Goal: Transaction & Acquisition: Purchase product/service

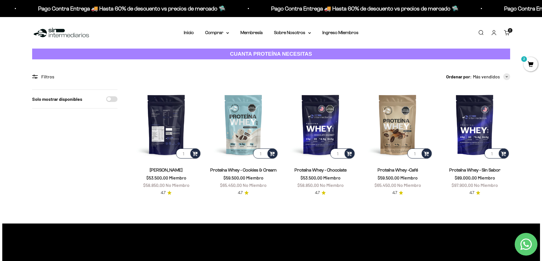
click at [159, 142] on img at bounding box center [166, 125] width 70 height 70
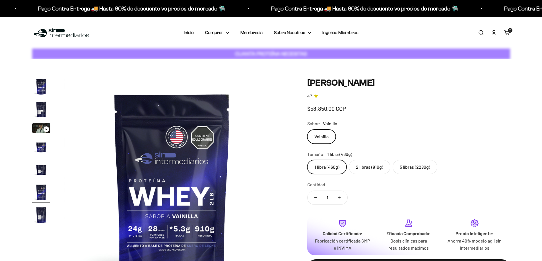
scroll to position [0, 1113]
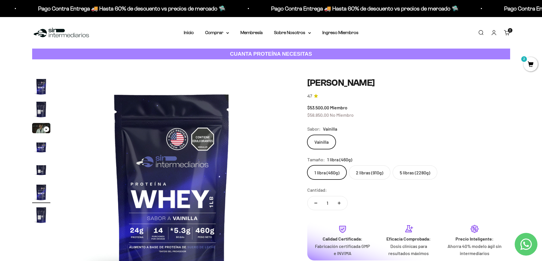
click at [407, 173] on label "5 libras (2280g)" at bounding box center [414, 172] width 45 height 14
click at [307, 165] on input "5 libras (2280g)" at bounding box center [307, 165] width 0 height 0
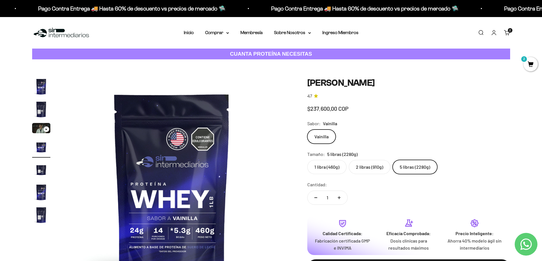
scroll to position [0, 668]
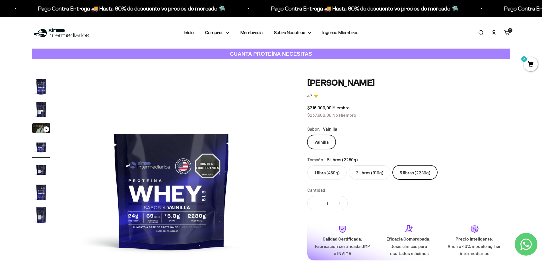
click at [365, 174] on label "2 libras (910g)" at bounding box center [370, 172] width 42 height 14
click at [307, 165] on input "2 libras (910g)" at bounding box center [307, 165] width 0 height 0
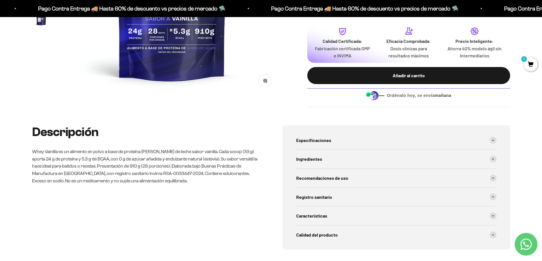
scroll to position [199, 0]
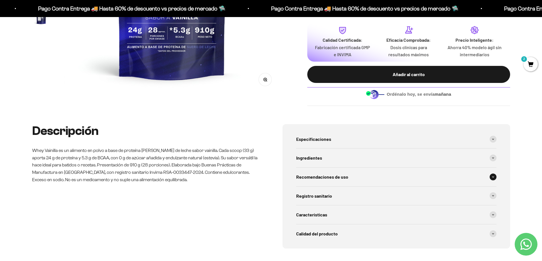
click at [364, 180] on div "Recomendaciones de uso" at bounding box center [396, 177] width 200 height 19
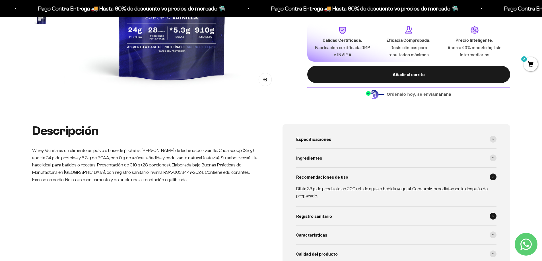
click at [346, 214] on div "Registro sanitario" at bounding box center [396, 216] width 200 height 19
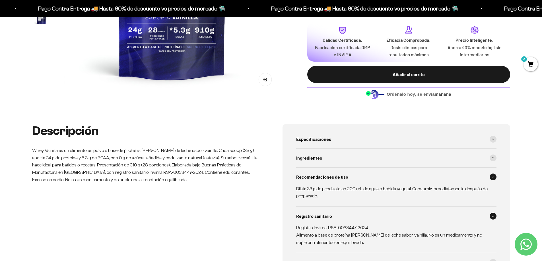
click at [346, 214] on div "Registro sanitario" at bounding box center [396, 216] width 200 height 19
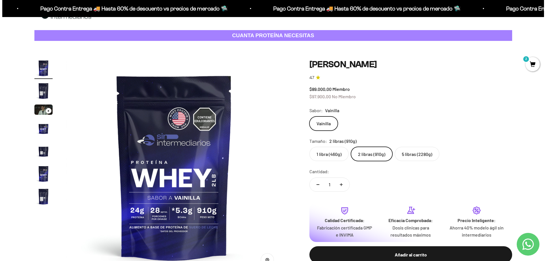
scroll to position [28, 0]
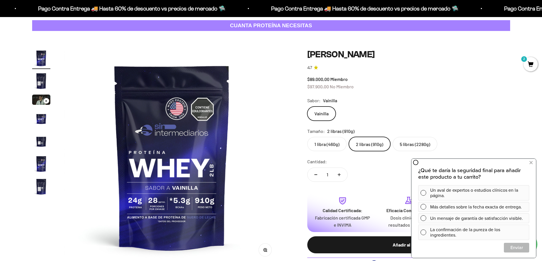
click at [393, 243] on div "Añadir al carrito" at bounding box center [408, 244] width 180 height 7
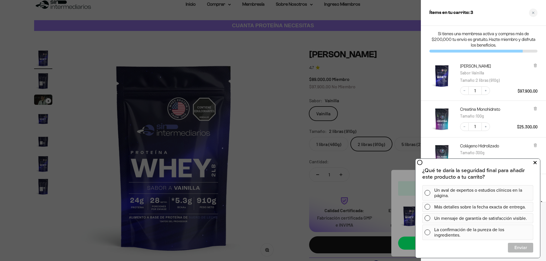
click at [535, 163] on icon at bounding box center [534, 162] width 3 height 7
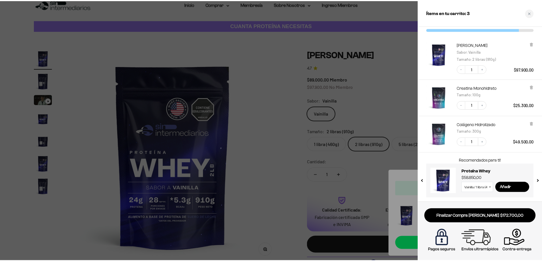
scroll to position [0, 0]
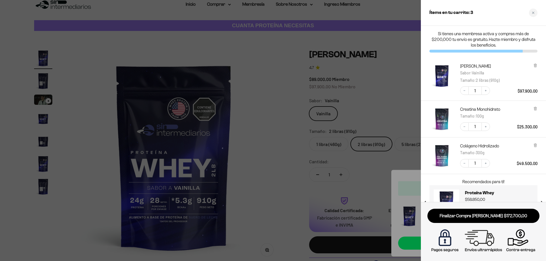
click at [277, 133] on div at bounding box center [273, 130] width 546 height 261
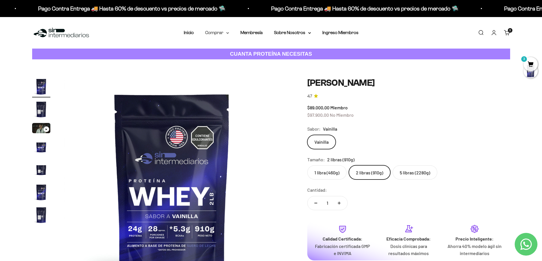
click at [225, 31] on summary "Comprar" at bounding box center [217, 32] width 24 height 7
click at [254, 50] on icon at bounding box center [254, 51] width 1 height 2
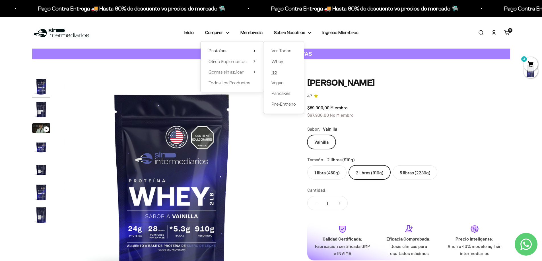
click at [273, 72] on span "Iso" at bounding box center [274, 72] width 6 height 5
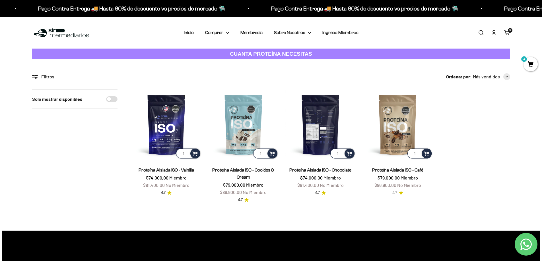
click at [317, 132] on img at bounding box center [320, 125] width 70 height 70
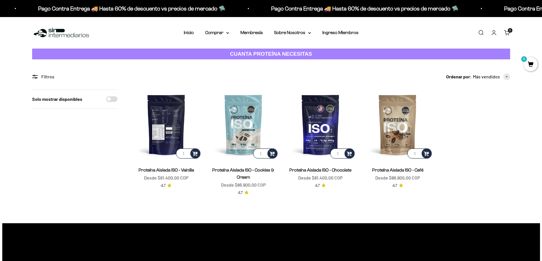
click at [161, 127] on img at bounding box center [166, 125] width 70 height 70
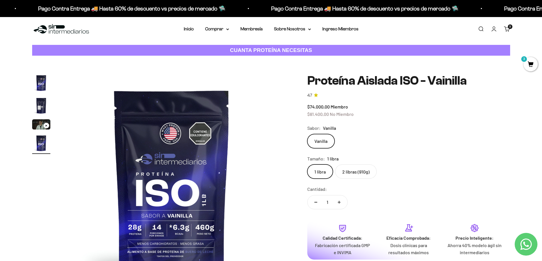
scroll to position [28, 0]
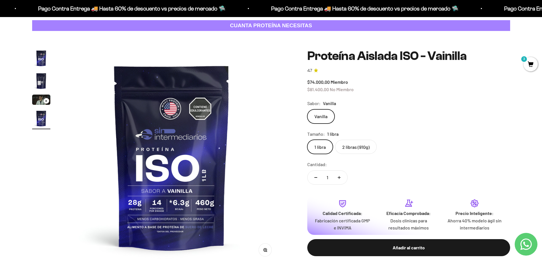
click at [350, 148] on label "2 libras (910g)" at bounding box center [356, 147] width 42 height 14
click at [307, 140] on input "2 libras (910g)" at bounding box center [307, 140] width 0 height 0
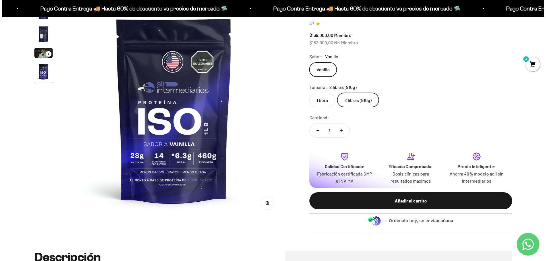
scroll to position [85, 0]
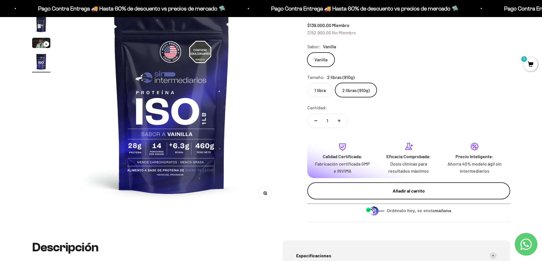
click at [399, 195] on button "Añadir al carrito" at bounding box center [408, 191] width 203 height 17
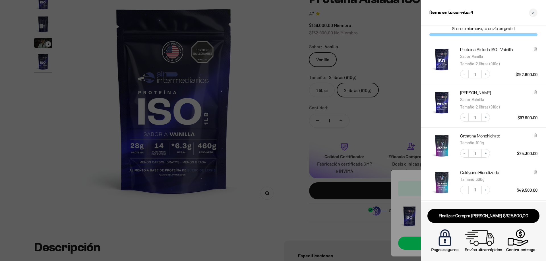
scroll to position [0, 0]
